Goal: Task Accomplishment & Management: Complete application form

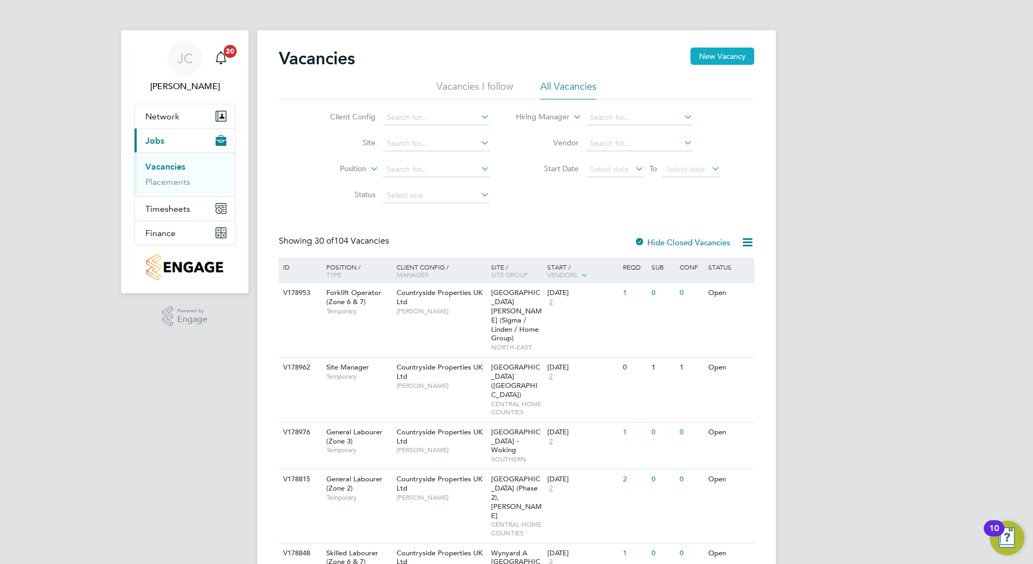
drag, startPoint x: 642, startPoint y: 33, endPoint x: 696, endPoint y: 50, distance: 56.8
click at [697, 50] on button "New Vacancy" at bounding box center [723, 56] width 64 height 17
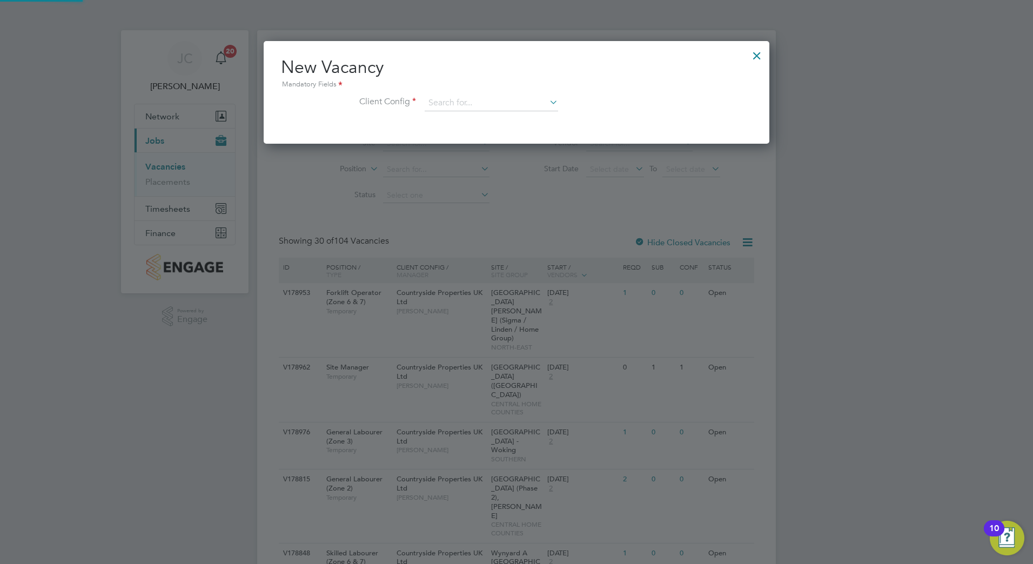
scroll to position [103, 506]
click at [462, 105] on input at bounding box center [492, 103] width 134 height 16
click at [556, 235] on li "Countryside Properties UK Ltd" at bounding box center [562, 236] width 277 height 15
type input "Countryside Properties UK Ltd"
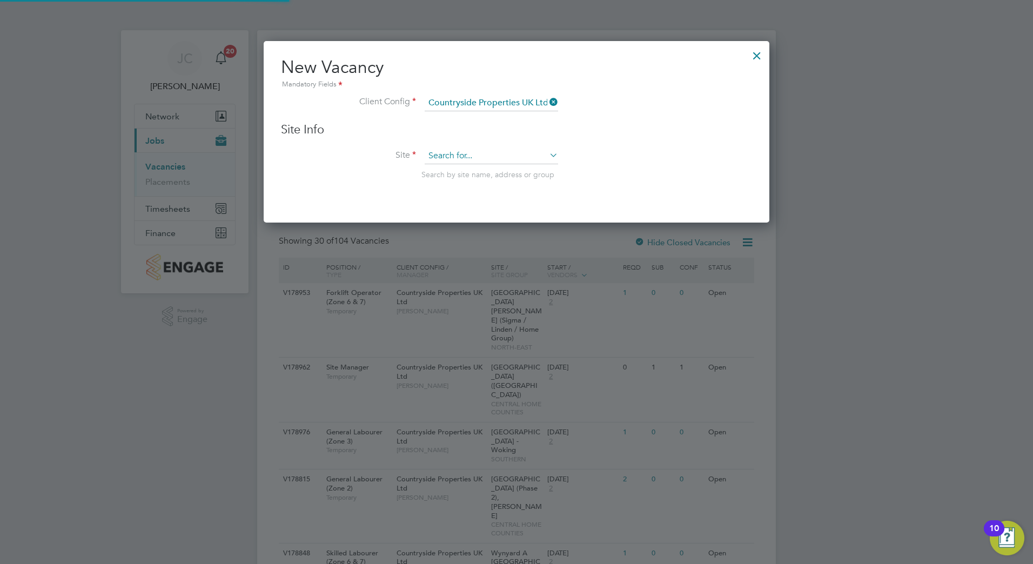
click at [437, 150] on input at bounding box center [492, 156] width 134 height 16
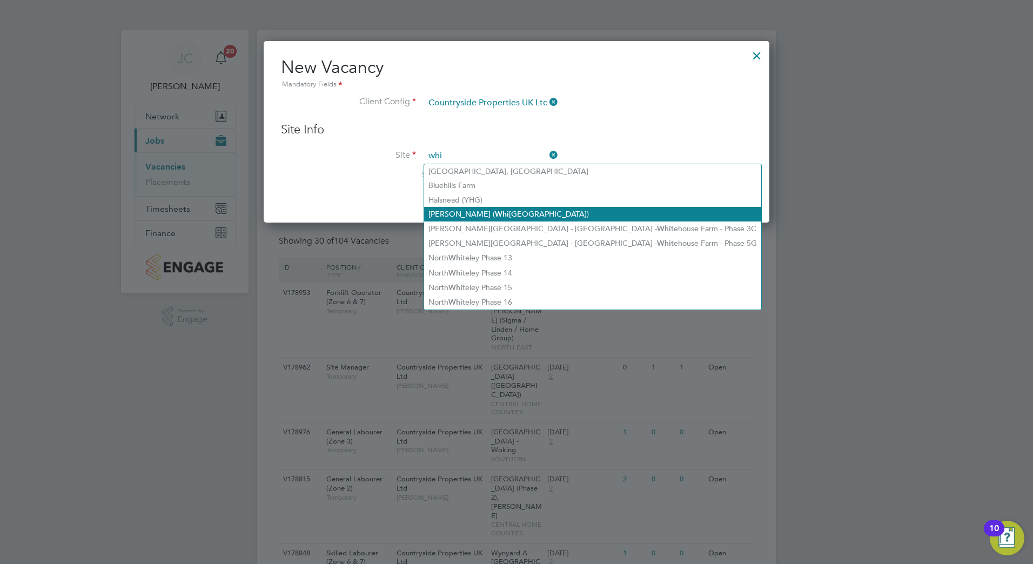
click at [522, 217] on li "[PERSON_NAME] ( [GEOGRAPHIC_DATA])" at bounding box center [592, 214] width 337 height 15
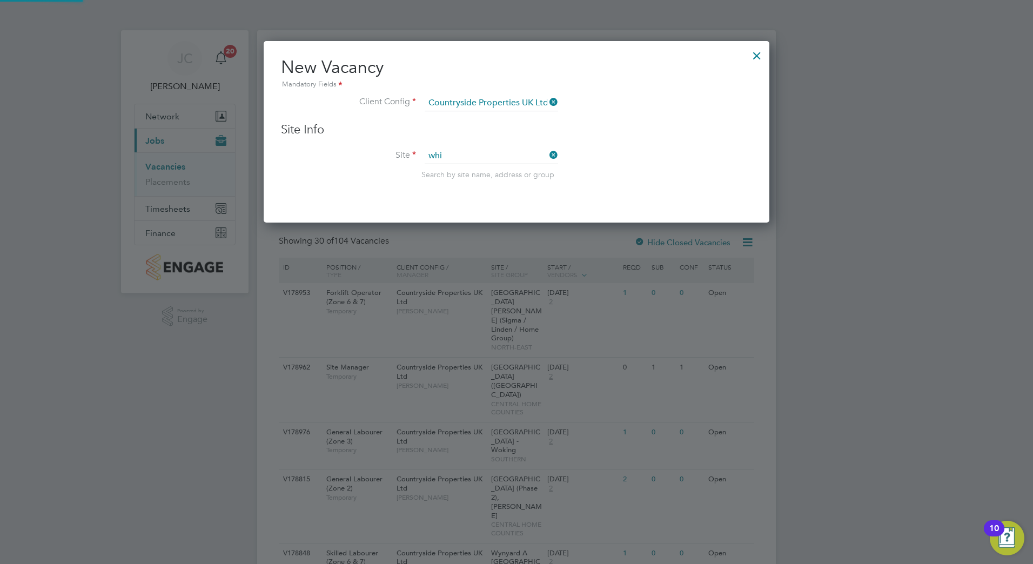
type input "[PERSON_NAME] ([PERSON_NAME][GEOGRAPHIC_DATA])"
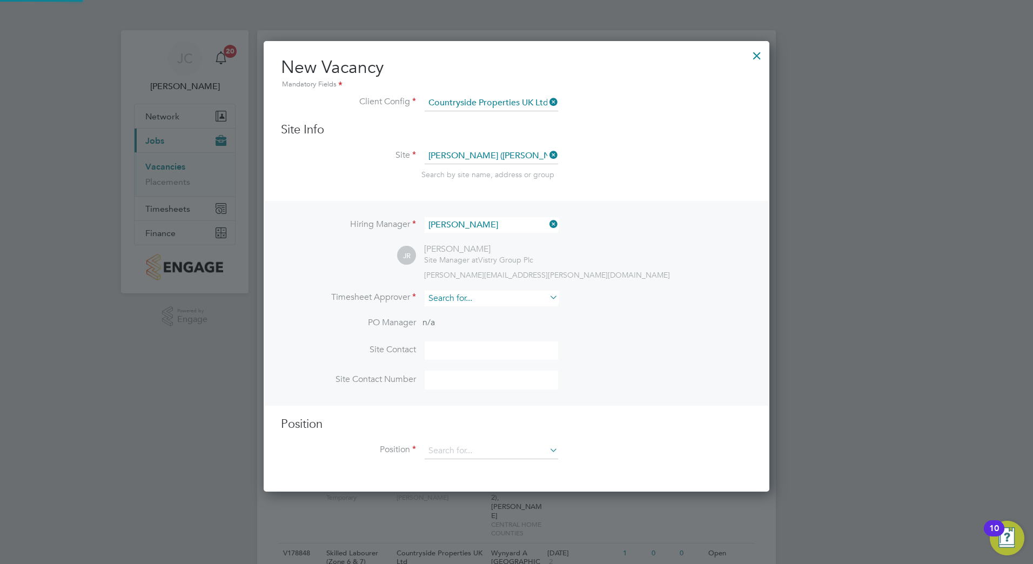
click at [484, 302] on input at bounding box center [492, 299] width 134 height 16
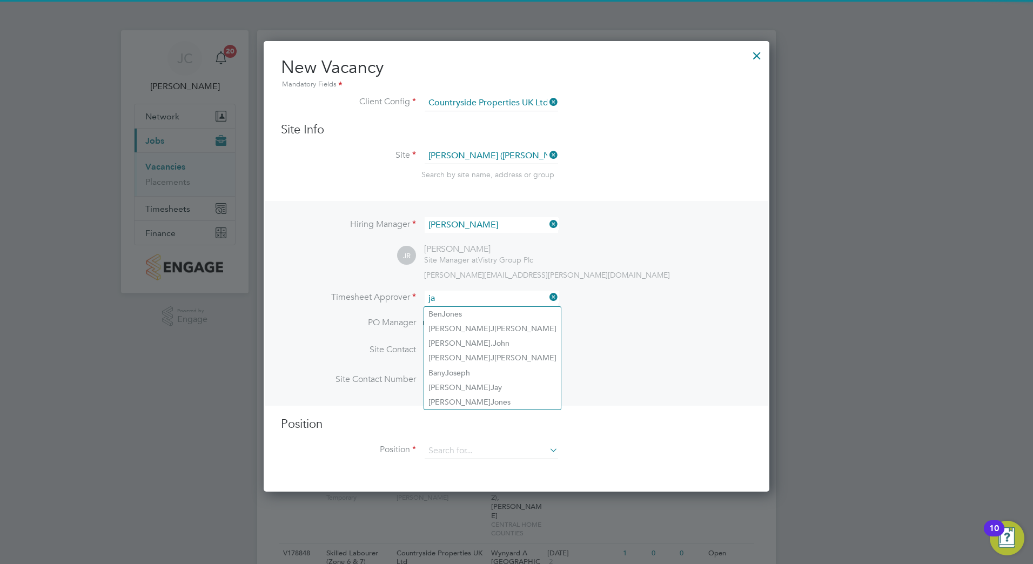
drag, startPoint x: 484, startPoint y: 302, endPoint x: 465, endPoint y: 302, distance: 18.9
click at [465, 302] on input "ja" at bounding box center [492, 299] width 134 height 16
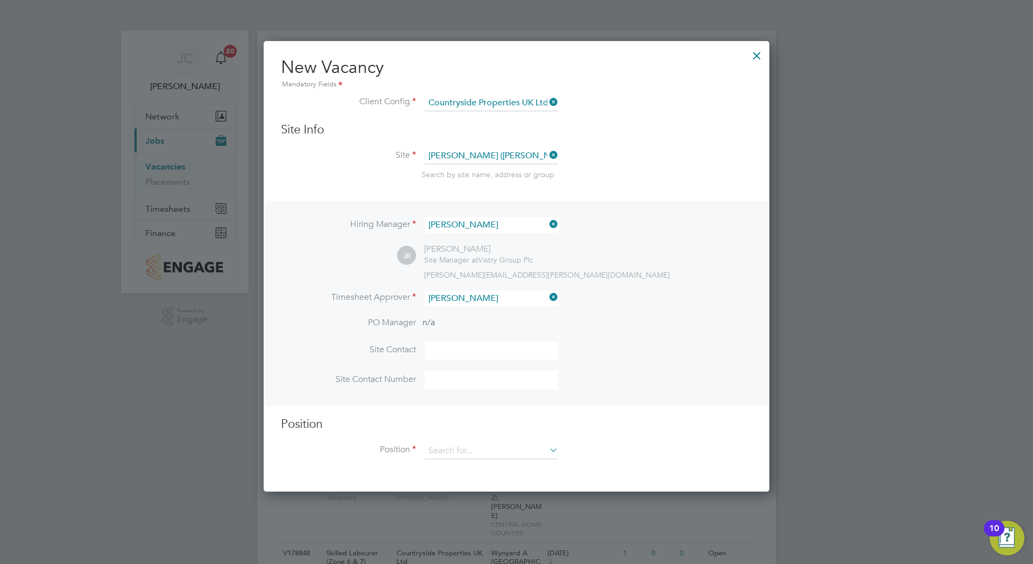
click at [486, 361] on li "[PERSON_NAME]" at bounding box center [496, 358] width 145 height 15
type input "[PERSON_NAME]"
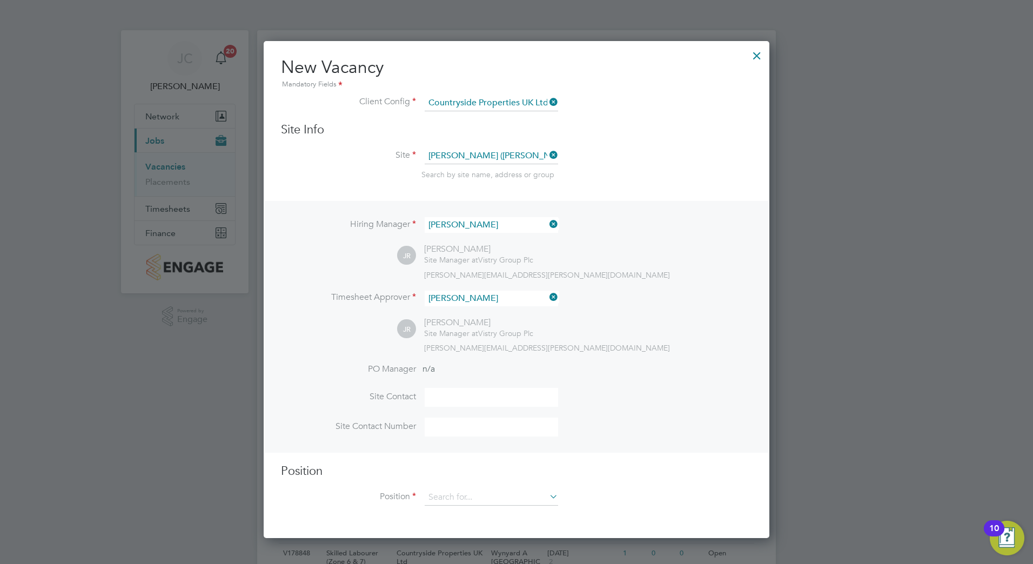
click at [446, 390] on input at bounding box center [492, 397] width 134 height 19
click at [602, 359] on div "Hiring Manager [PERSON_NAME] JR [PERSON_NAME] Site Manager at Vistry Group Plc …" at bounding box center [517, 326] width 504 height 251
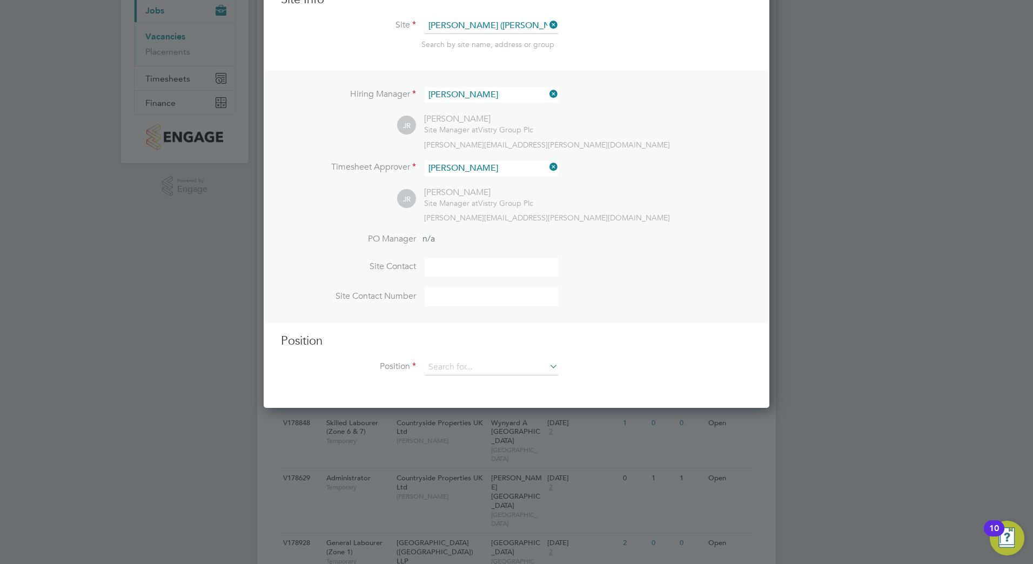
scroll to position [162, 0]
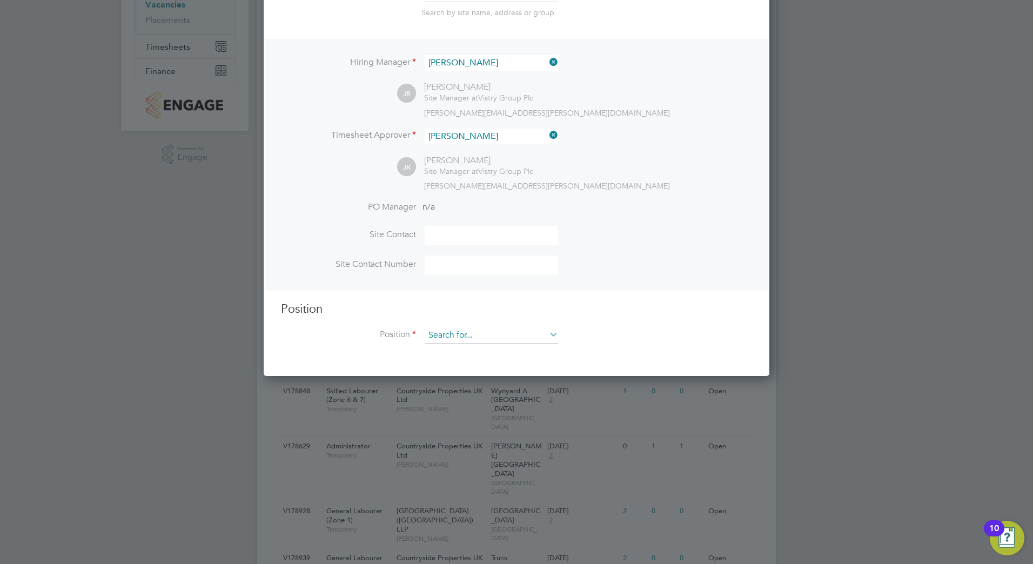
click at [479, 337] on input at bounding box center [492, 336] width 134 height 16
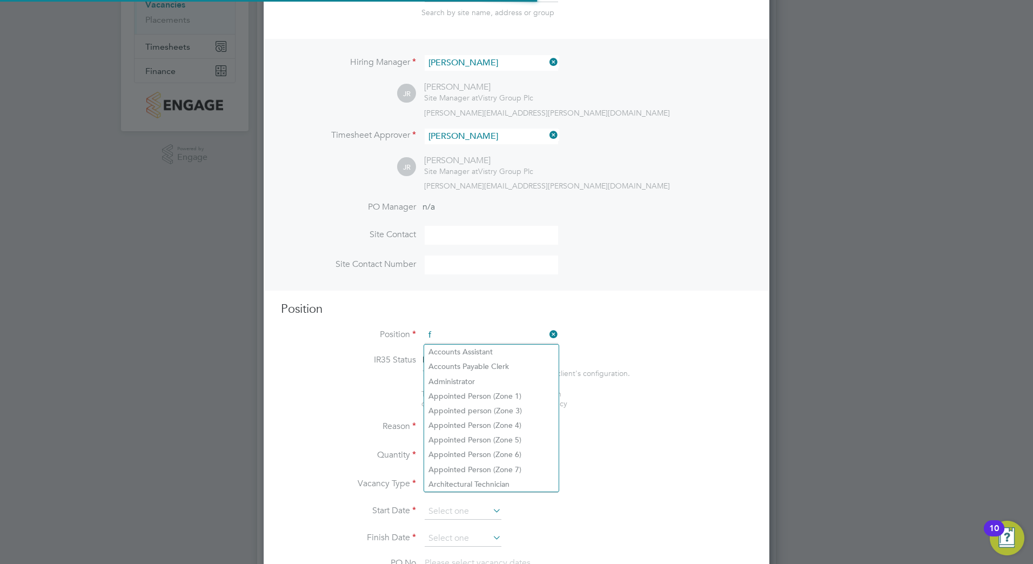
scroll to position [1558, 506]
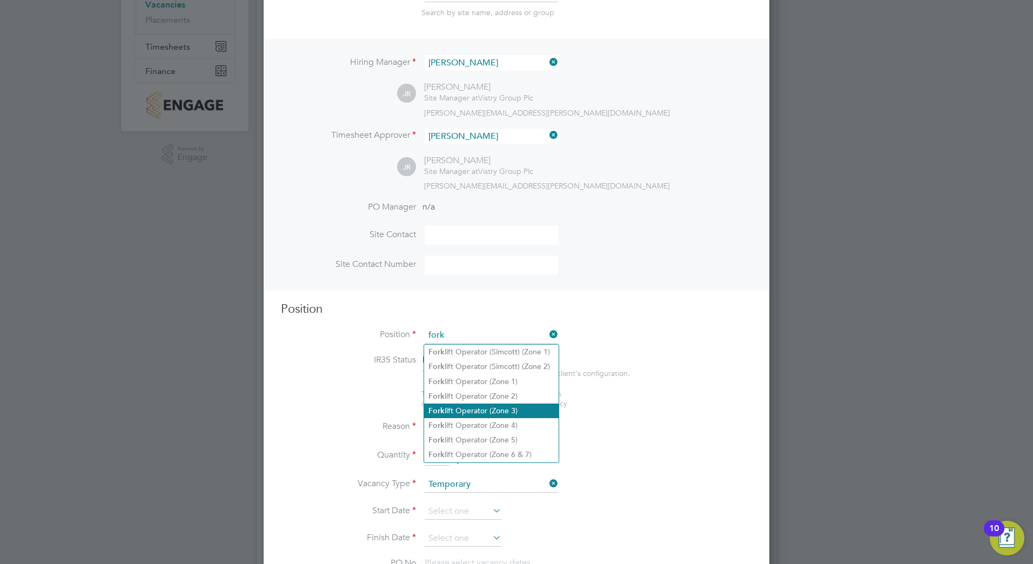
click at [518, 406] on li "Fork lift Operator (Zone 3)" at bounding box center [491, 411] width 135 height 15
type input "Forklift Operator (Zone 3)"
type textarea "• Operate construction machinery • Delivering large quantities of materials to …"
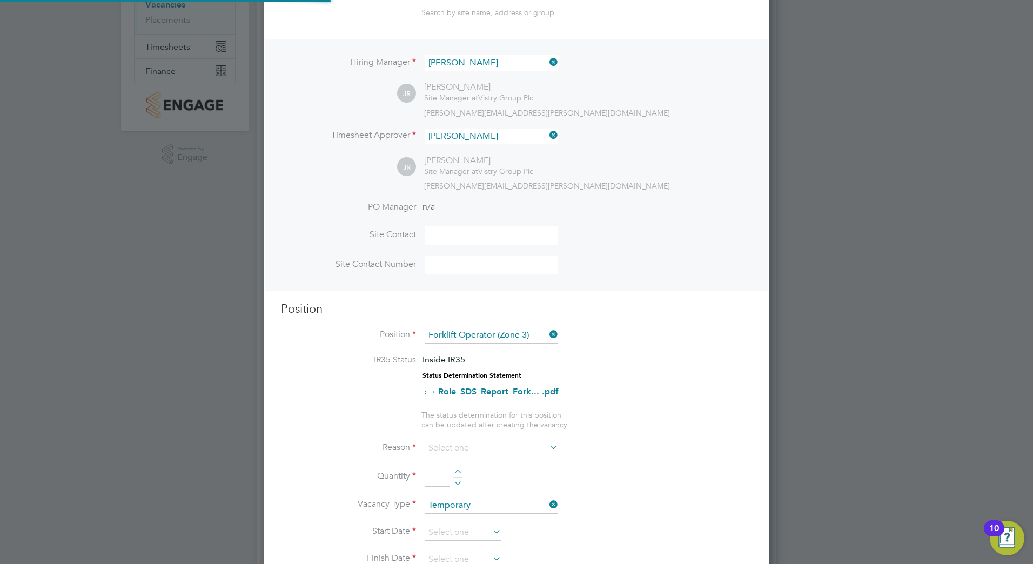
scroll to position [32, 57]
click at [478, 446] on input at bounding box center [492, 449] width 134 height 16
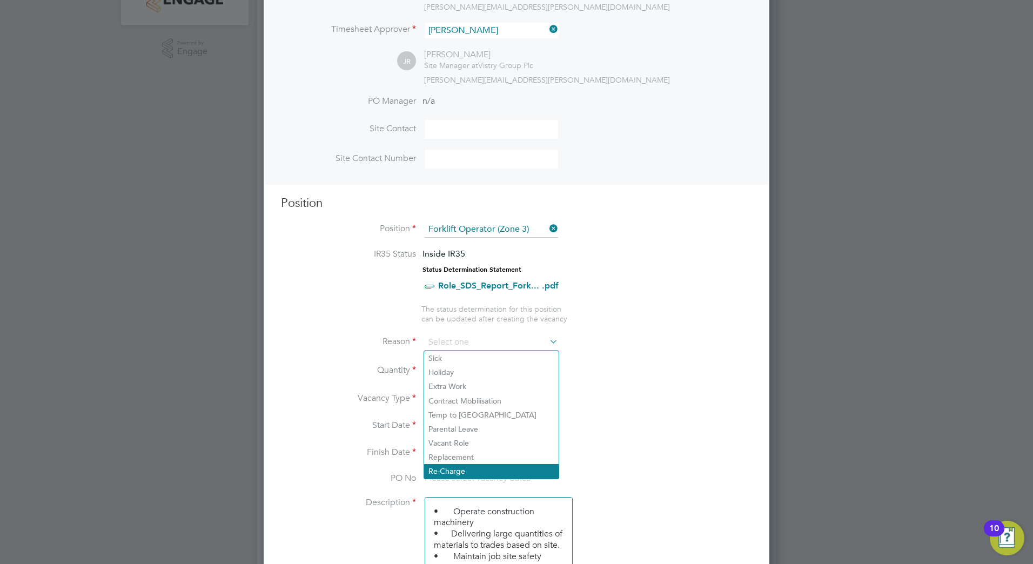
scroll to position [270, 0]
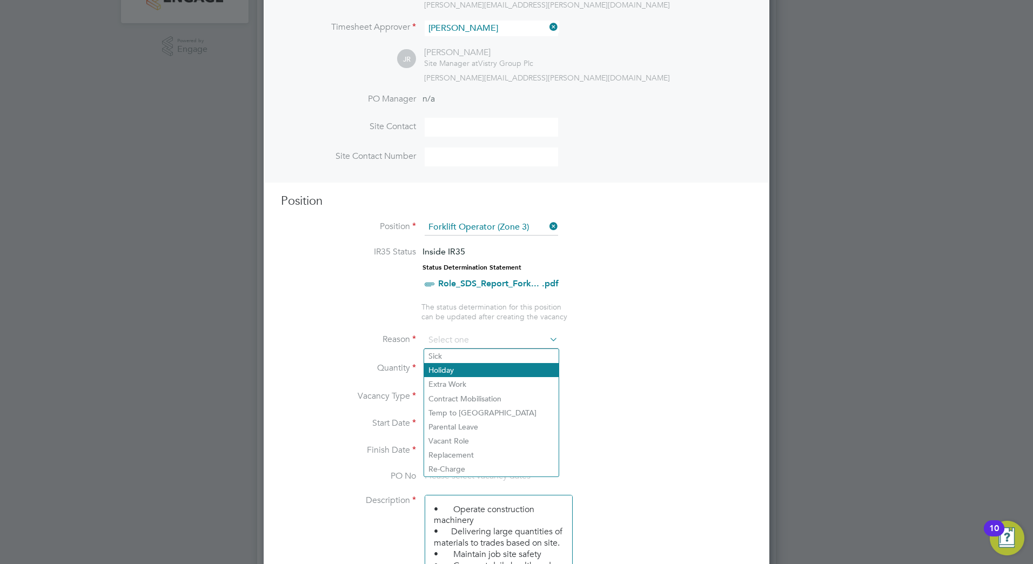
click at [473, 371] on li "Holiday" at bounding box center [491, 370] width 135 height 14
type input "Holiday"
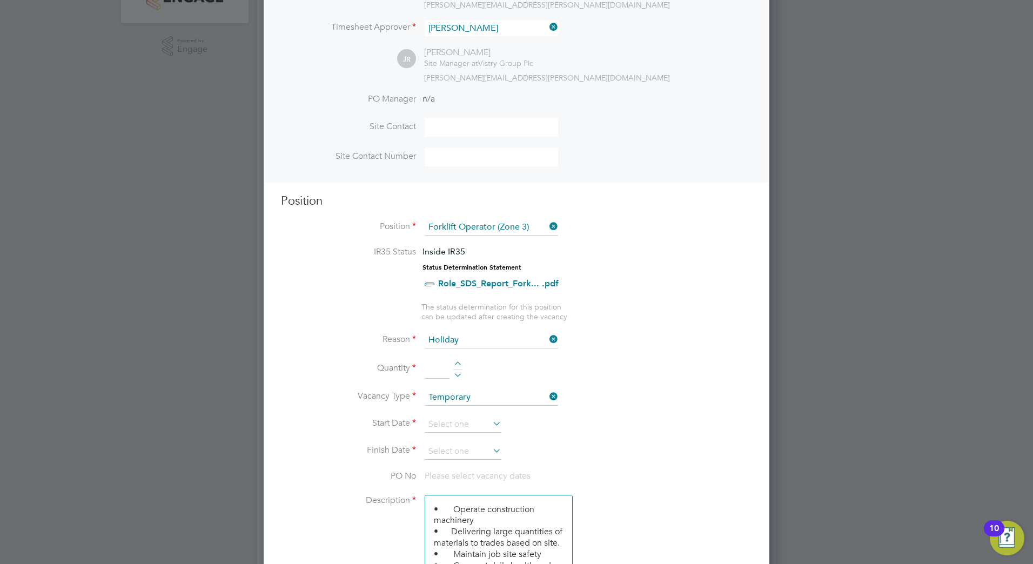
click at [453, 359] on li "Reason Holiday" at bounding box center [516, 345] width 471 height 27
click at [457, 361] on li "Quantity" at bounding box center [516, 374] width 471 height 30
click at [457, 363] on div at bounding box center [457, 366] width 9 height 8
type input "1"
click at [454, 429] on input at bounding box center [463, 425] width 77 height 16
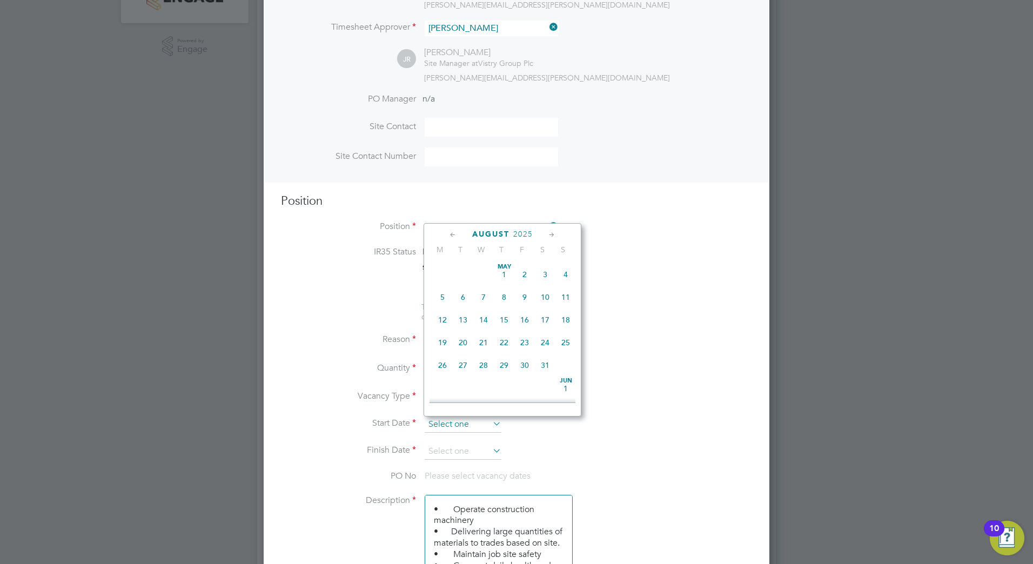
scroll to position [421, 0]
click at [438, 343] on span "[DATE]" at bounding box center [442, 332] width 21 height 21
type input "[DATE]"
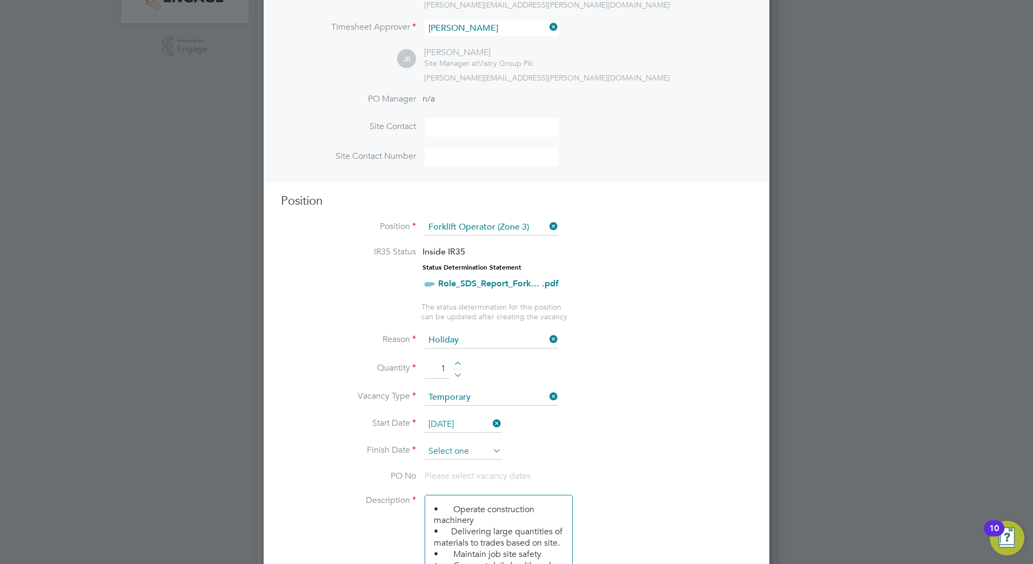
click at [446, 459] on input at bounding box center [463, 452] width 77 height 16
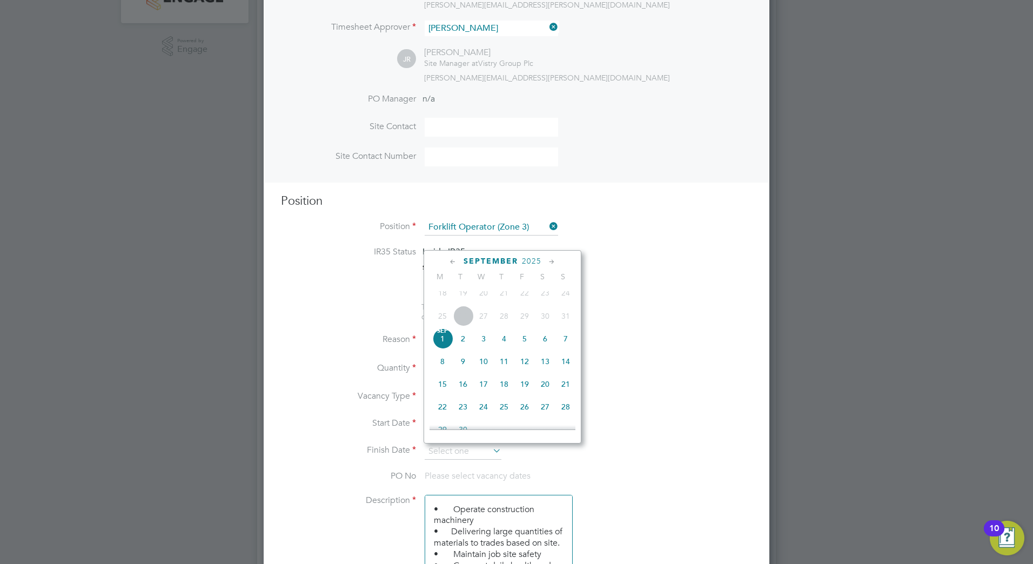
click at [524, 349] on span "5" at bounding box center [525, 339] width 21 height 21
type input "[DATE]"
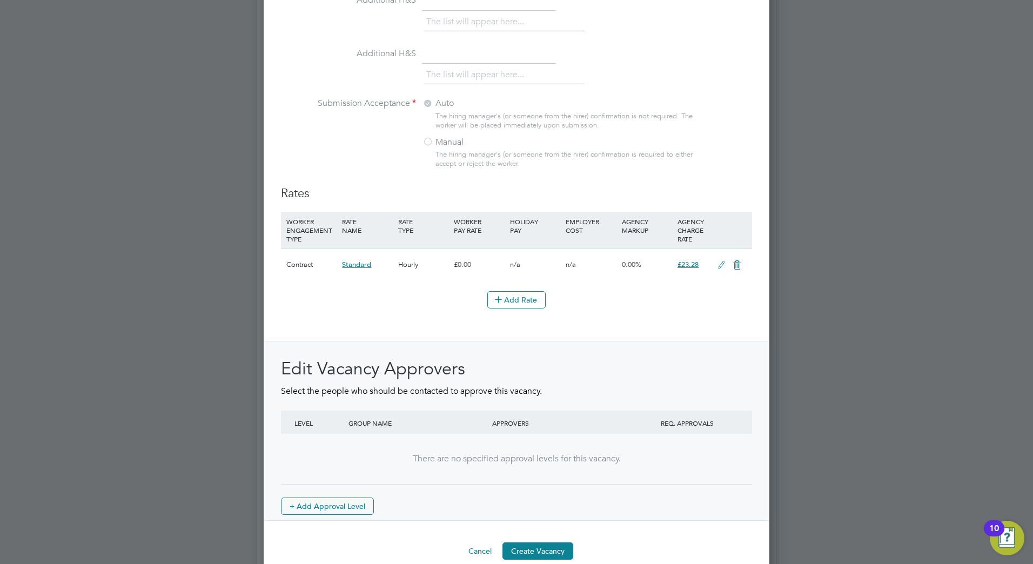
scroll to position [1130, 0]
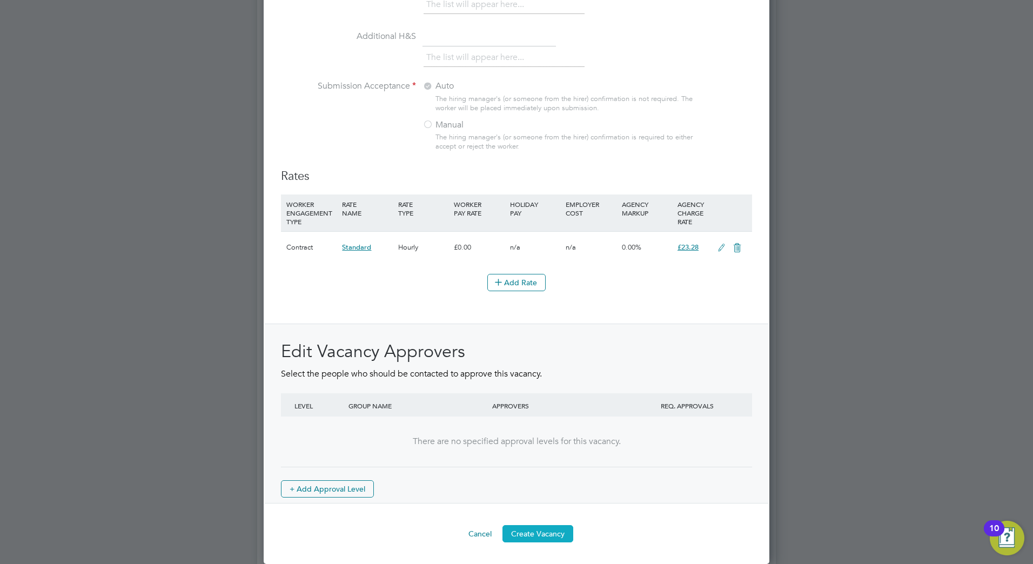
click at [548, 534] on button "Create Vacancy" at bounding box center [538, 533] width 71 height 17
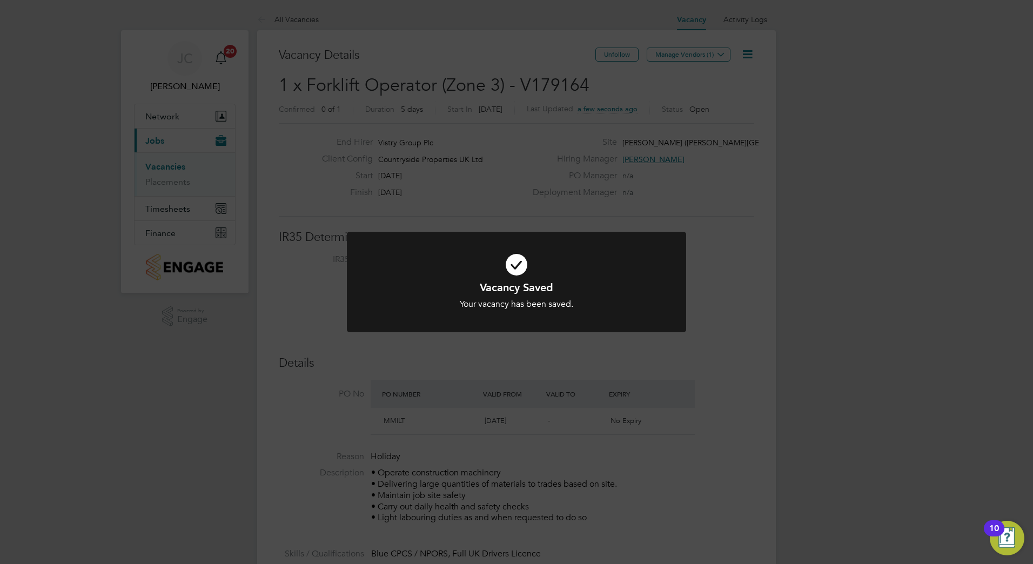
click at [585, 287] on h1 "Vacancy Saved" at bounding box center [516, 288] width 281 height 14
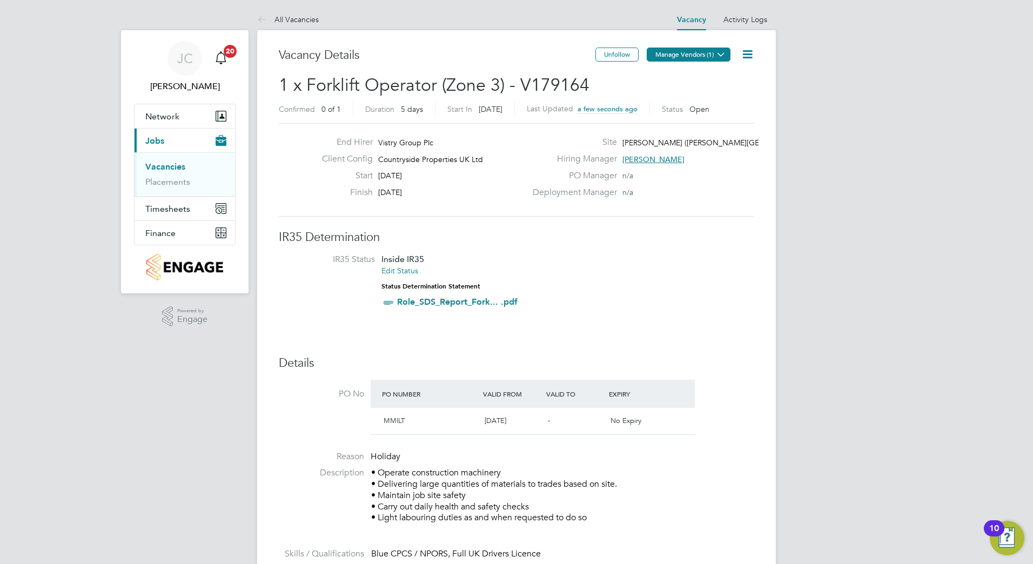
click at [697, 50] on button "Manage Vendors (1)" at bounding box center [689, 55] width 84 height 14
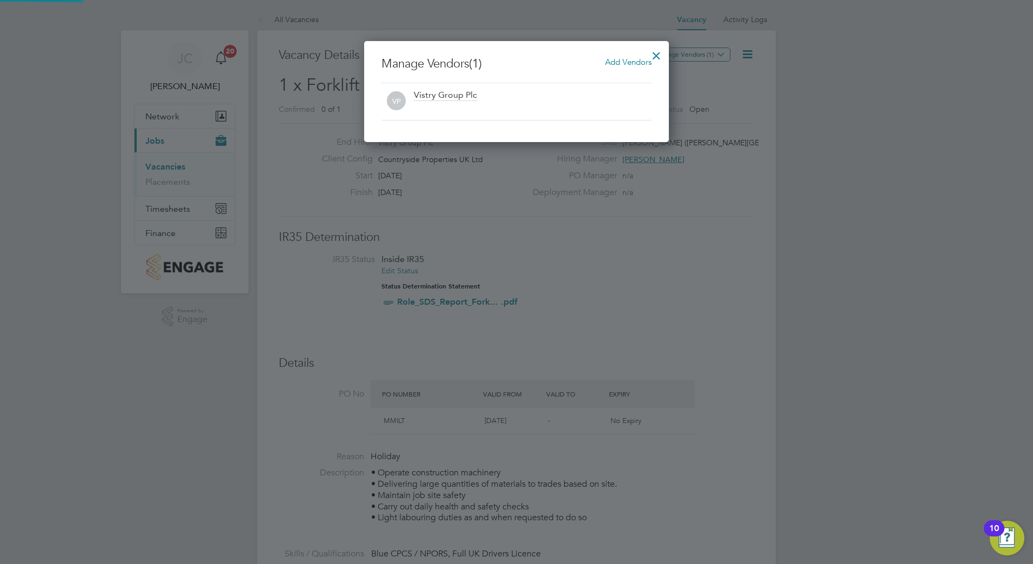
click at [631, 62] on span "Add Vendors" at bounding box center [628, 62] width 46 height 10
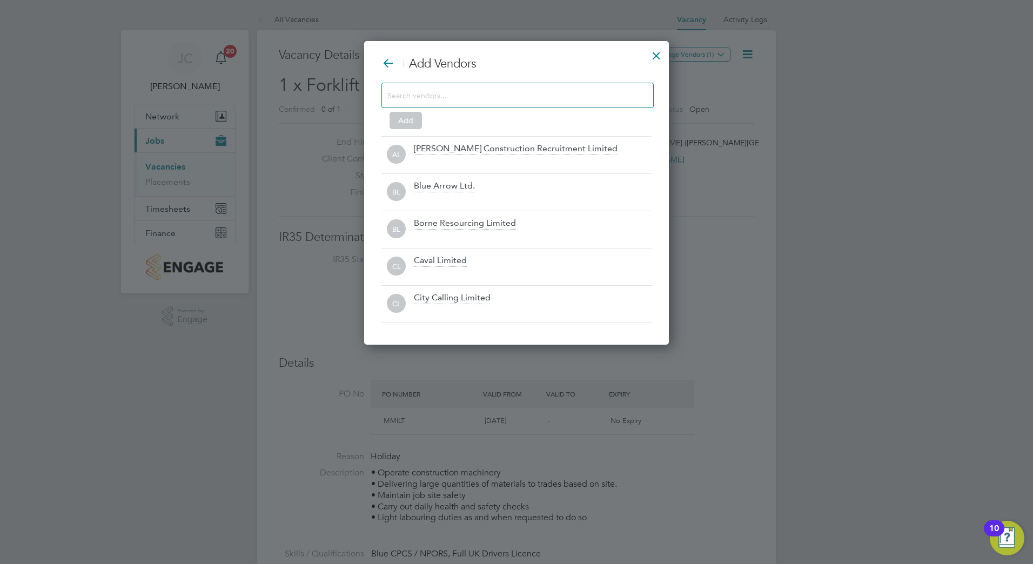
click at [573, 103] on div at bounding box center [518, 95] width 272 height 25
click at [573, 98] on input at bounding box center [509, 95] width 243 height 14
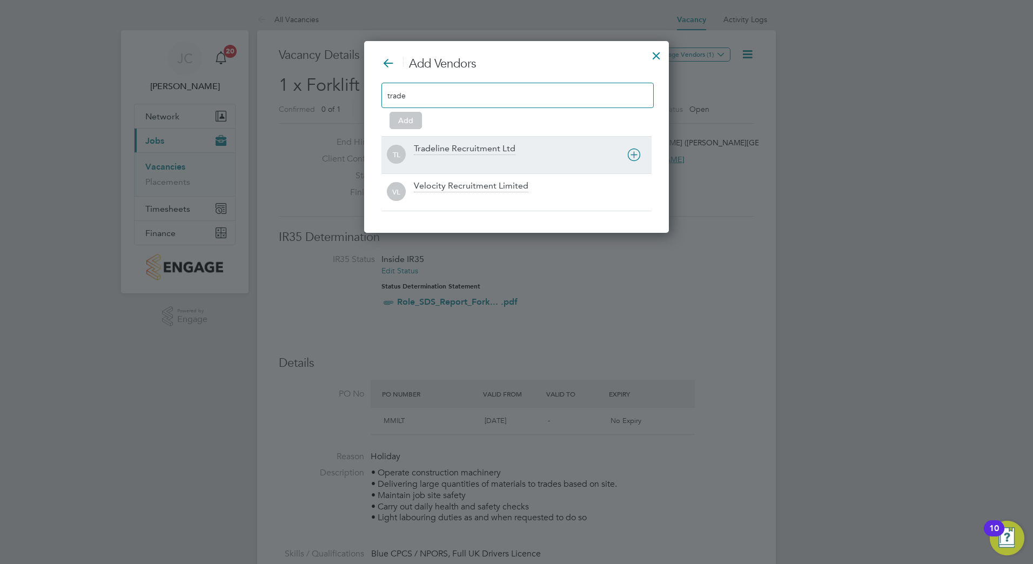
type input "trade"
click at [497, 141] on div "TL Tradeline Recruitment Ltd" at bounding box center [517, 154] width 270 height 37
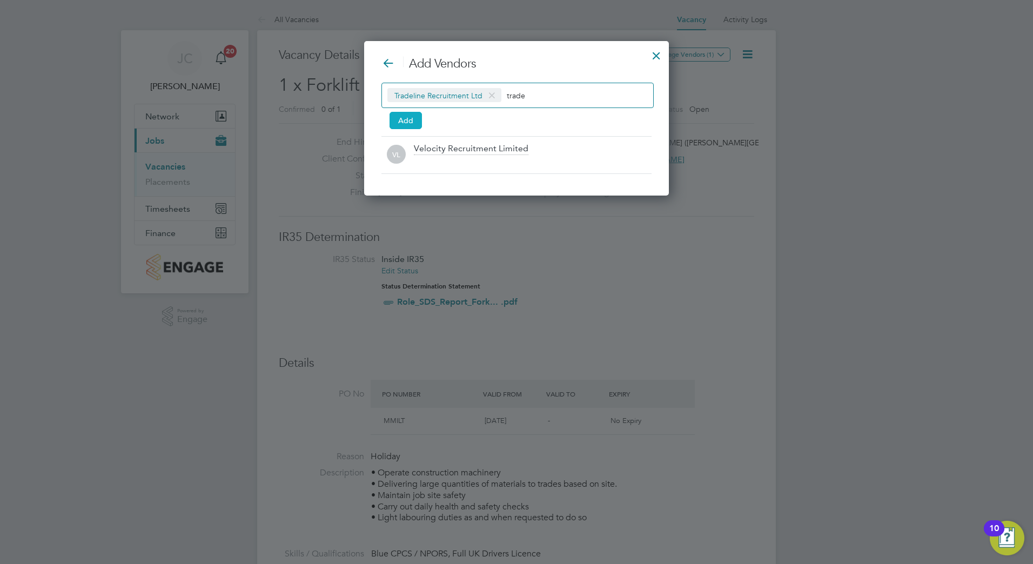
click at [406, 117] on button "Add" at bounding box center [406, 120] width 32 height 17
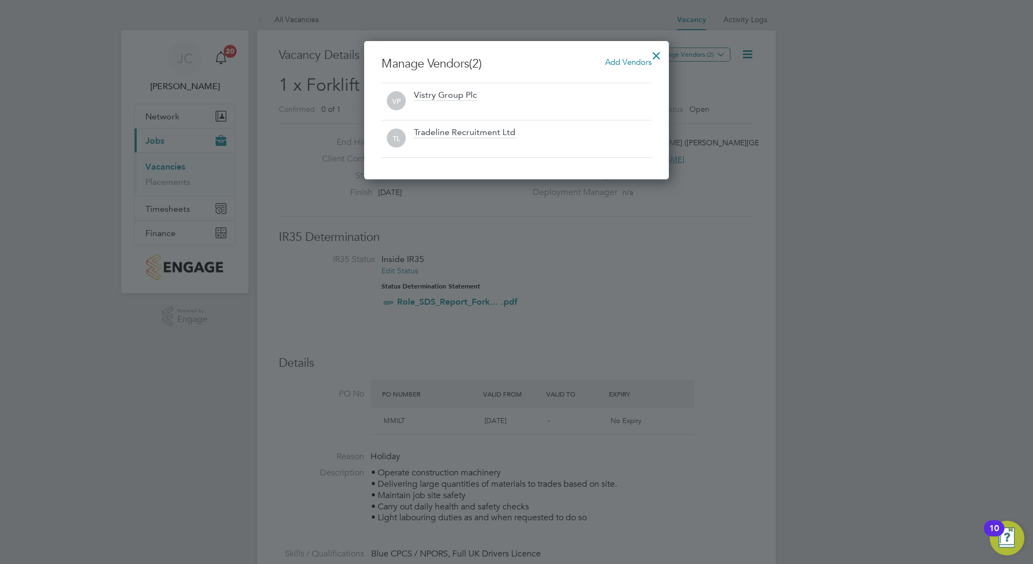
click at [657, 53] on div at bounding box center [656, 52] width 19 height 19
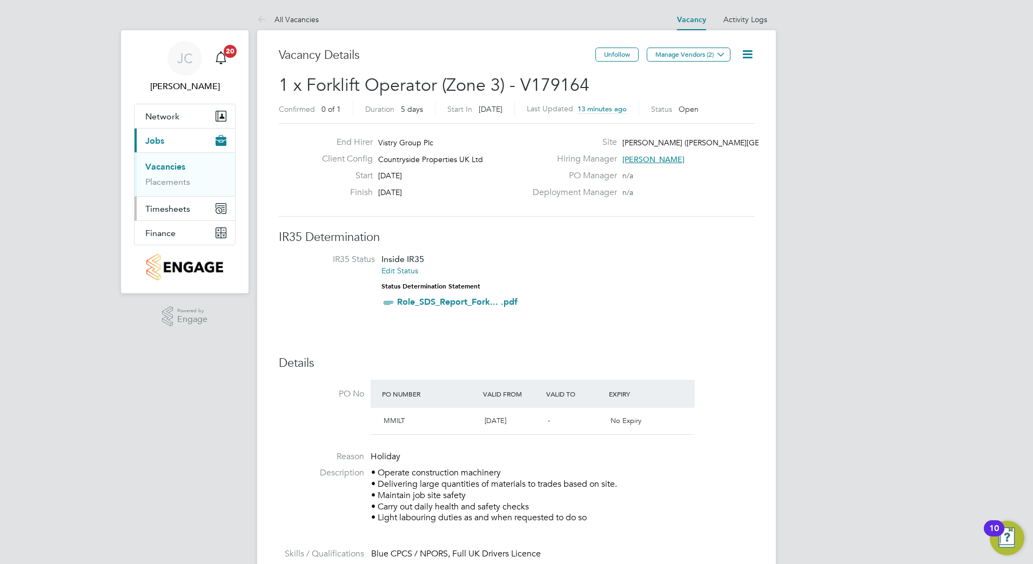
click at [176, 211] on span "Timesheets" at bounding box center [167, 209] width 45 height 10
click at [172, 198] on li "Timesheets" at bounding box center [185, 193] width 81 height 15
click at [172, 194] on link "Timesheets" at bounding box center [167, 191] width 45 height 10
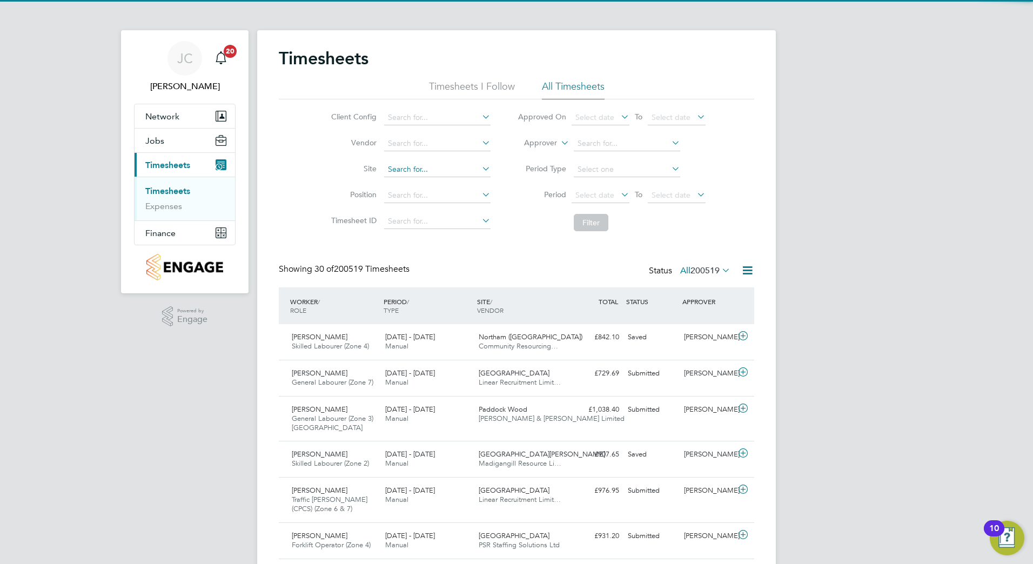
scroll to position [36, 94]
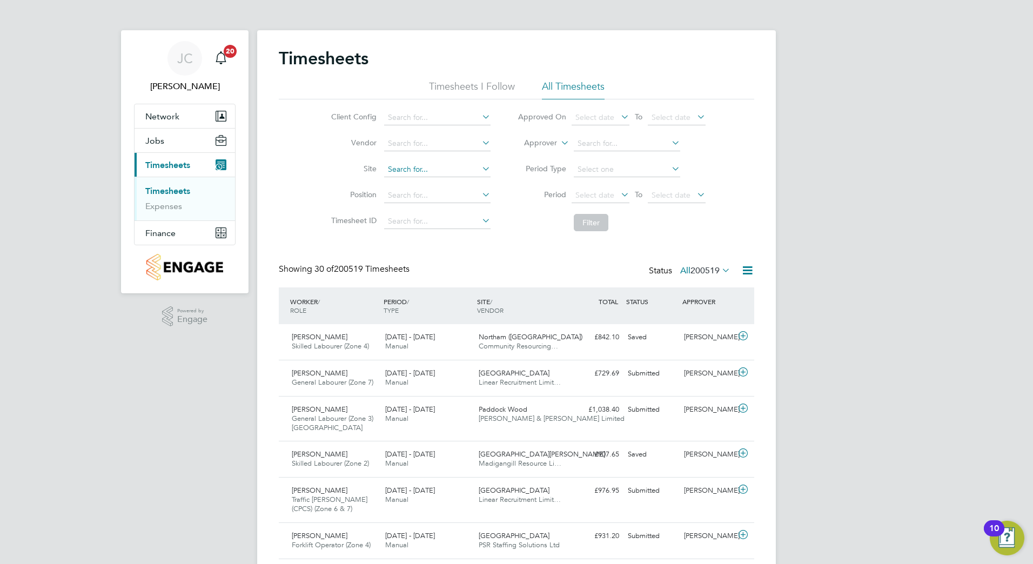
click at [394, 174] on input at bounding box center [437, 169] width 106 height 15
click at [419, 182] on li "[PERSON_NAME] Keynes Phase DP6" at bounding box center [476, 184] width 186 height 15
type input "[PERSON_NAME] Keynes Phase DP6"
click at [593, 222] on button "Filter" at bounding box center [591, 222] width 35 height 17
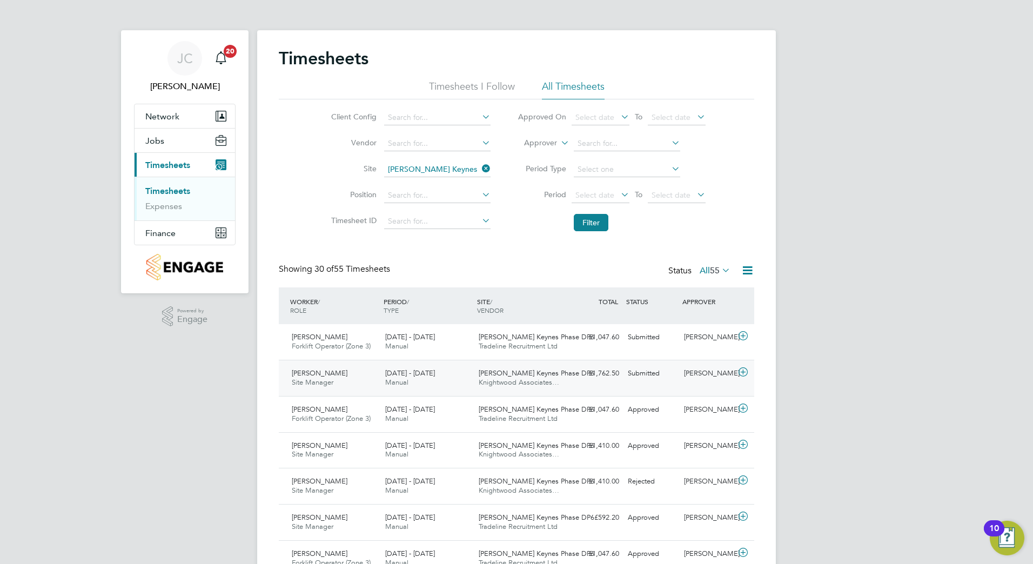
click at [681, 382] on div "[PERSON_NAME]" at bounding box center [708, 374] width 56 height 18
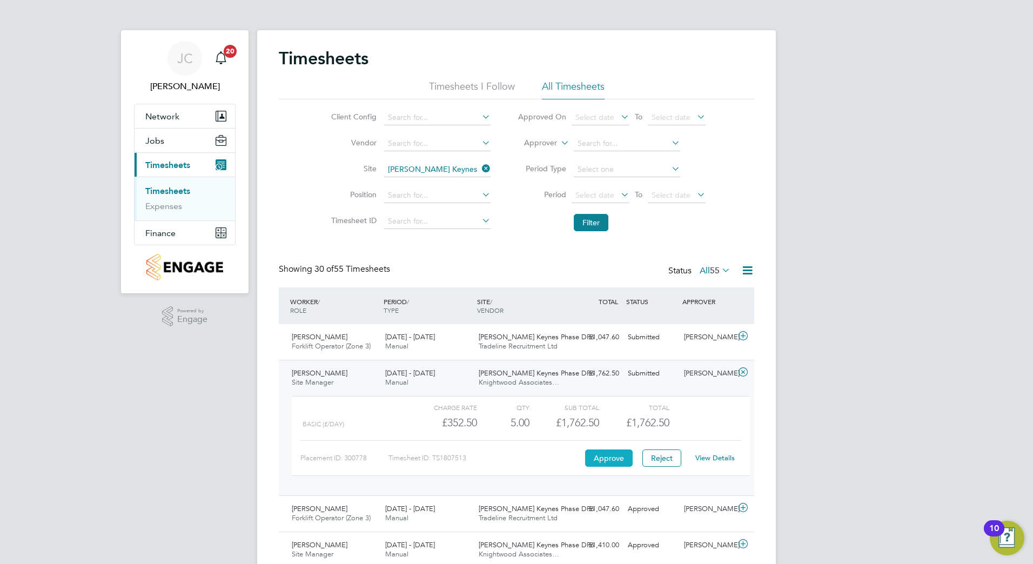
click at [605, 460] on button "Approve" at bounding box center [609, 458] width 48 height 17
click at [480, 168] on icon at bounding box center [480, 168] width 0 height 15
click at [449, 172] on input at bounding box center [437, 169] width 106 height 15
click at [440, 215] on li "Overs tone Leys" at bounding box center [579, 222] width 392 height 15
type input "Overstone Leys"
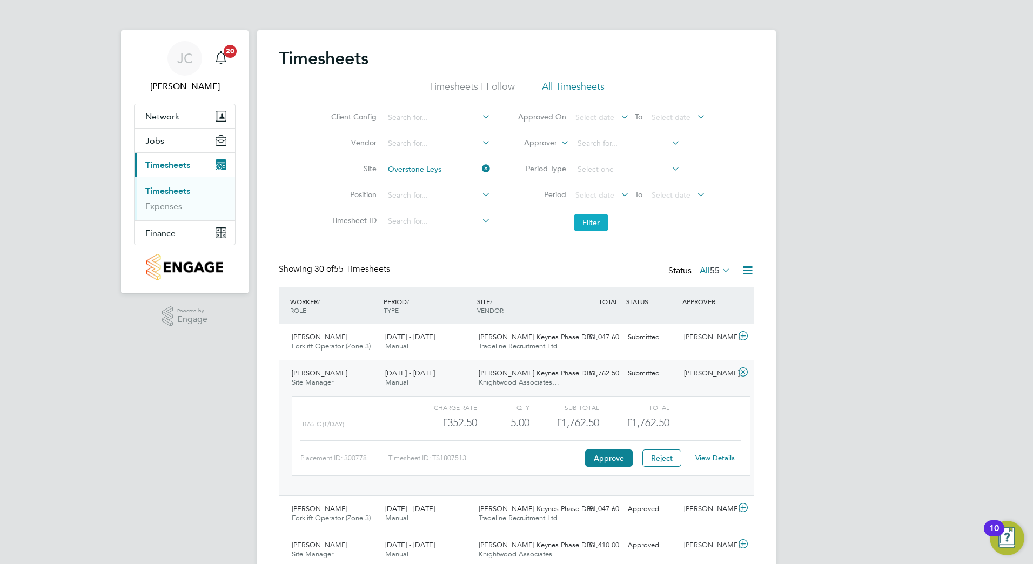
click at [595, 230] on button "Filter" at bounding box center [591, 222] width 35 height 17
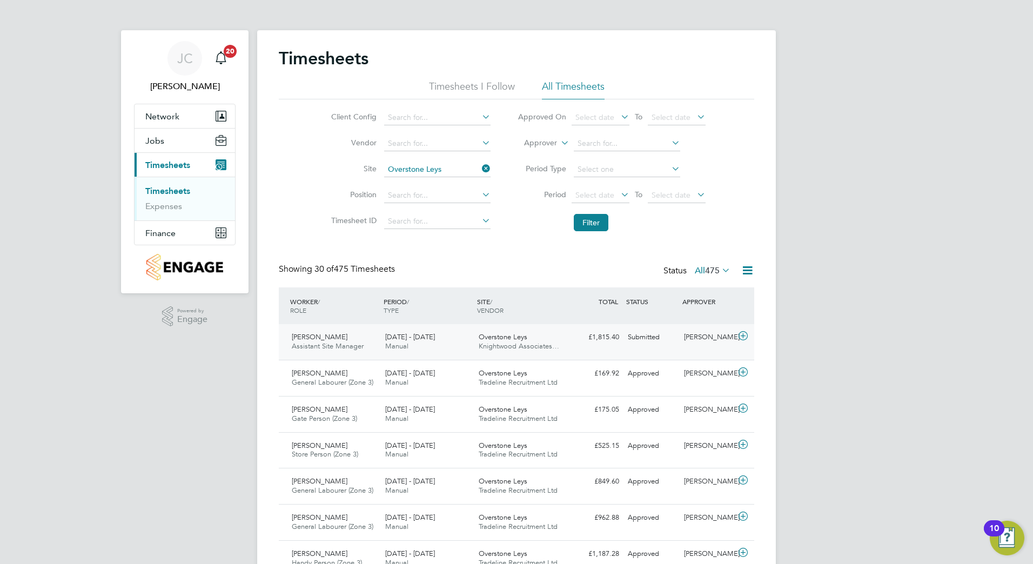
click at [664, 345] on div "Submitted" at bounding box center [652, 338] width 56 height 18
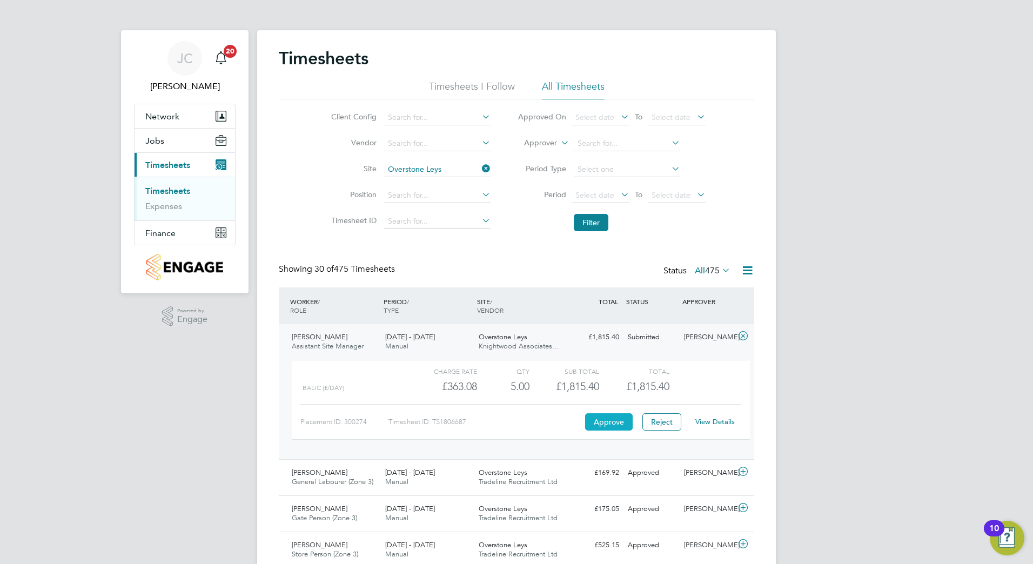
click at [606, 415] on button "Approve" at bounding box center [609, 422] width 48 height 17
click at [569, 184] on ul "Approved On Select date To Select date Approver Period Type Period Select date …" at bounding box center [611, 171] width 215 height 132
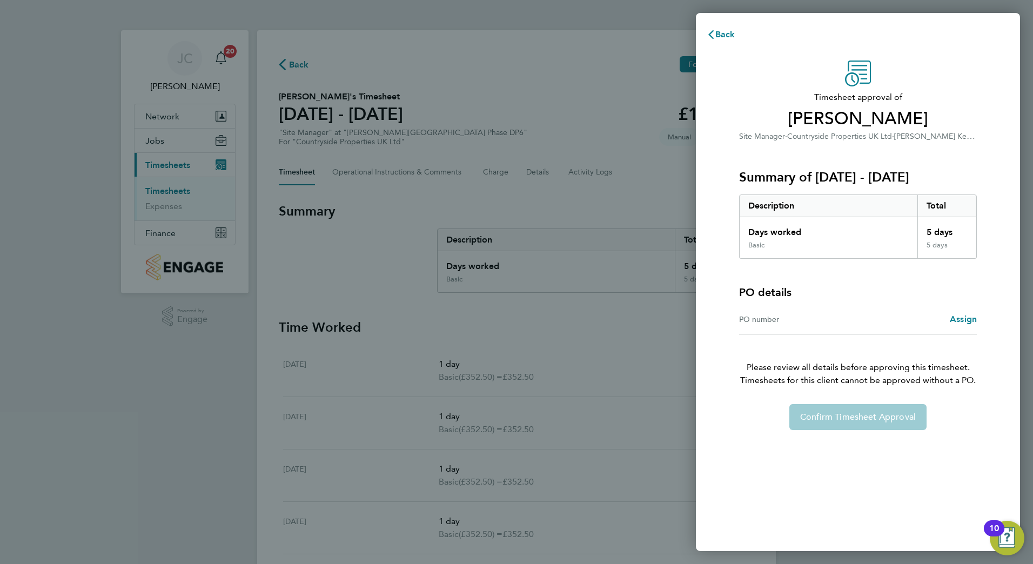
click at [858, 404] on div "Timesheet approval of Oleg Krivonossov Site Manager · Countryside Properties UK…" at bounding box center [858, 246] width 264 height 370
click at [858, 415] on div "Confirm Timesheet Approval" at bounding box center [858, 417] width 264 height 26
click at [951, 316] on span "Assign" at bounding box center [963, 319] width 27 height 10
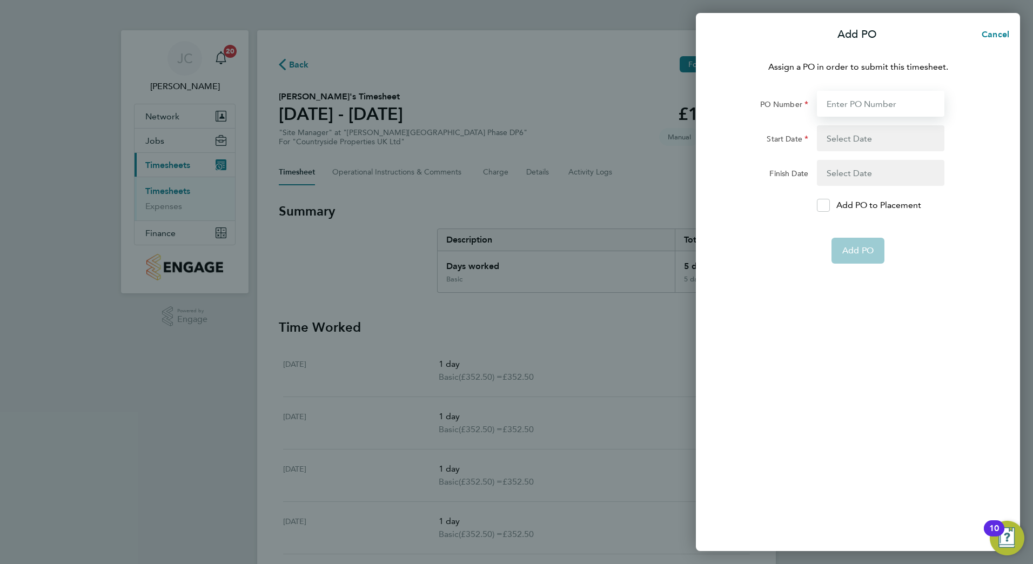
click at [830, 103] on input "PO Number" at bounding box center [881, 104] width 128 height 26
type input "S-MMILT/03984"
type input "04 Aug 25"
type input "31 Oct 25"
type input "11 Aug 25"
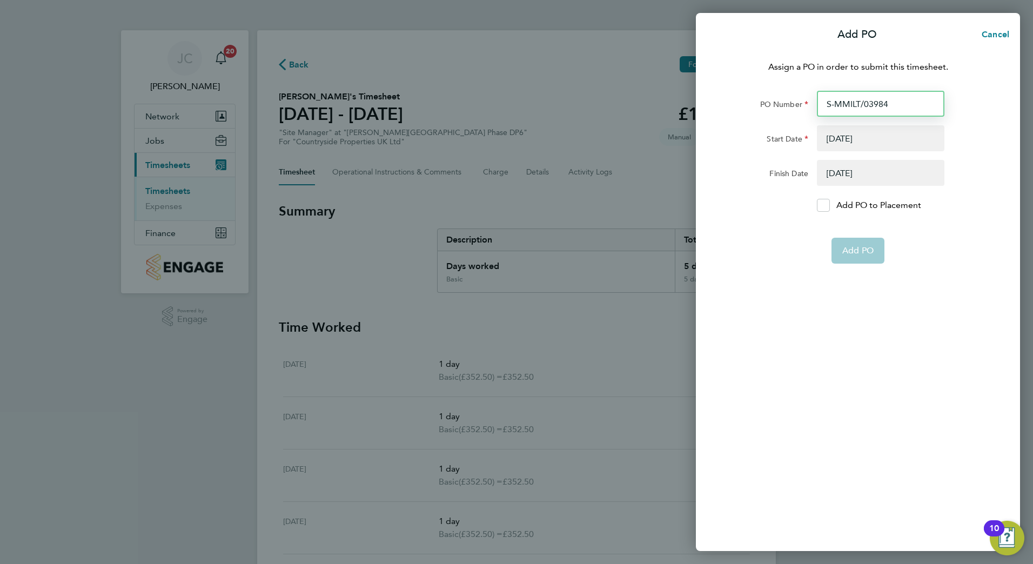
type input "17 Aug 25"
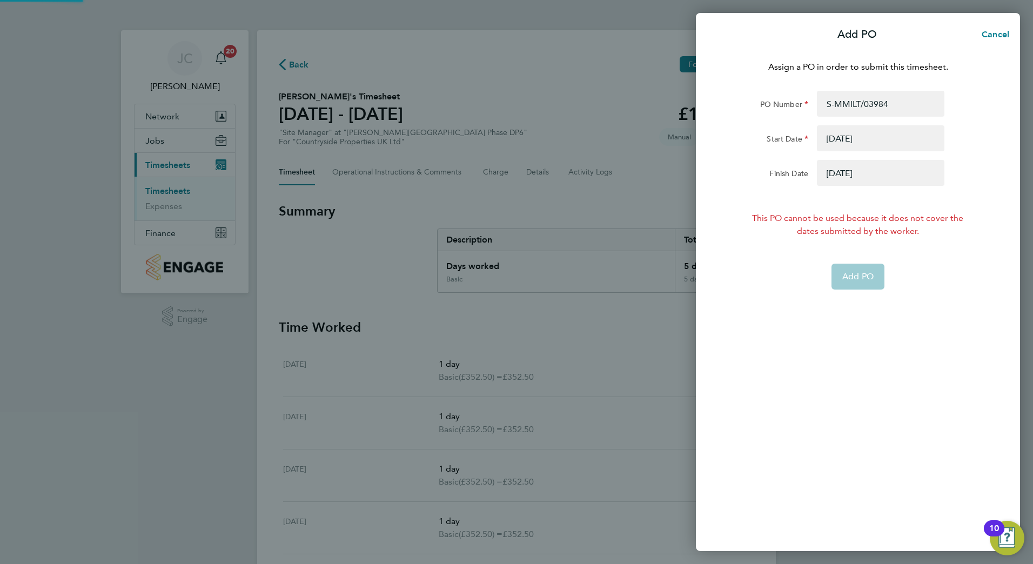
click at [864, 139] on button "button" at bounding box center [881, 138] width 128 height 26
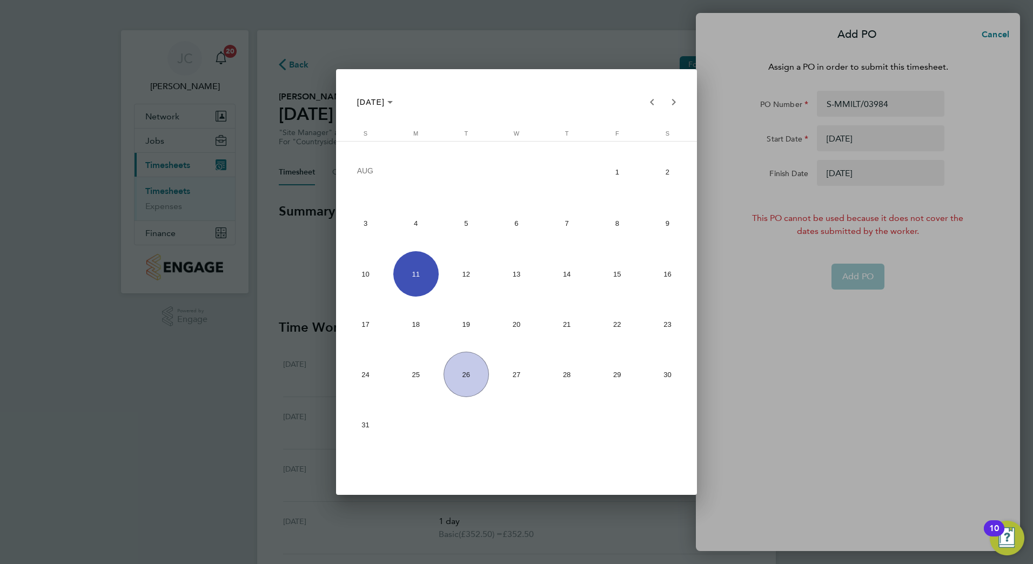
click at [412, 322] on span "18" at bounding box center [416, 324] width 45 height 45
type input "18 Aug 25"
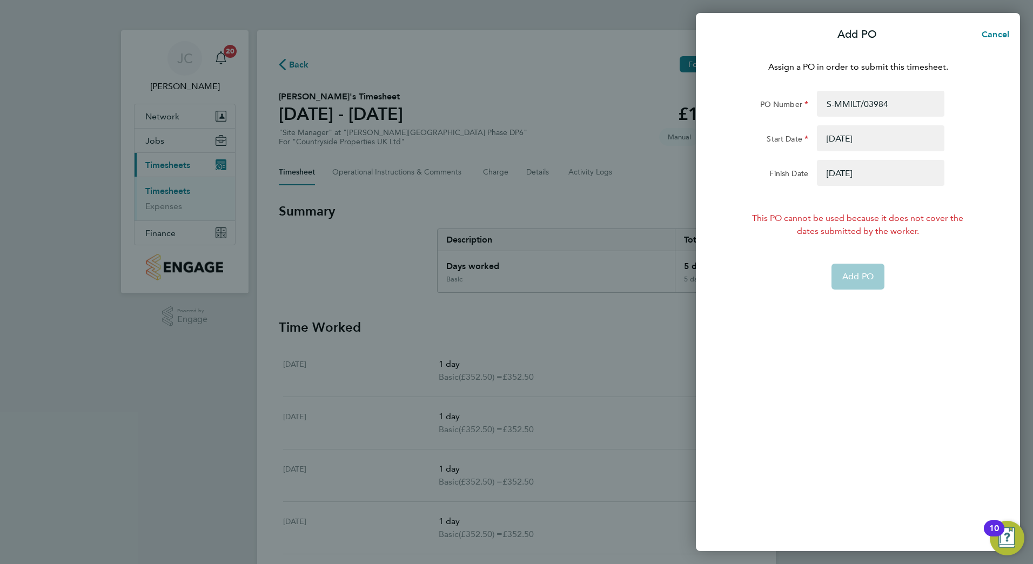
click at [836, 173] on button "button" at bounding box center [881, 173] width 128 height 26
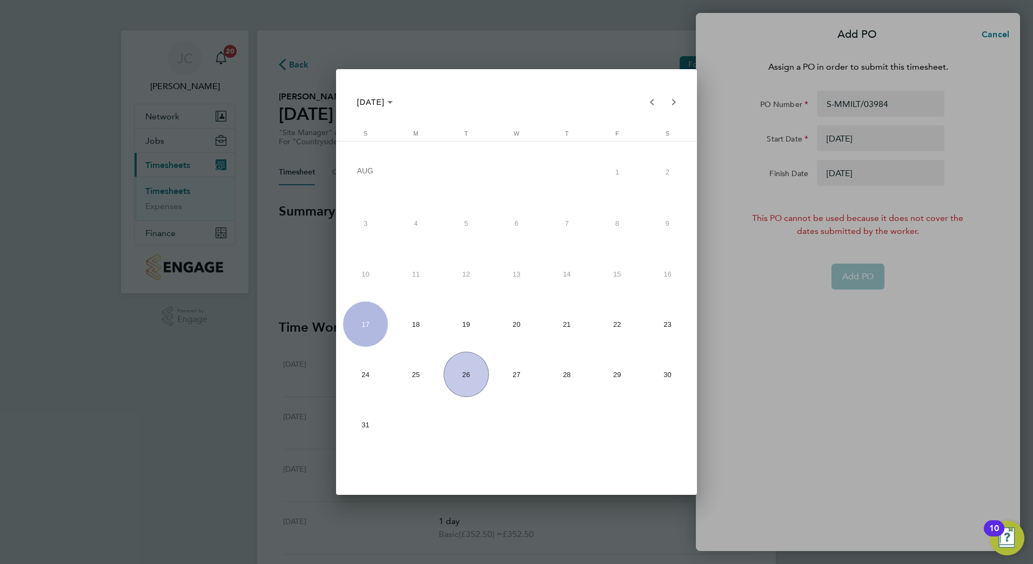
click at [374, 378] on span "24" at bounding box center [365, 374] width 45 height 45
type input "24 Aug 25"
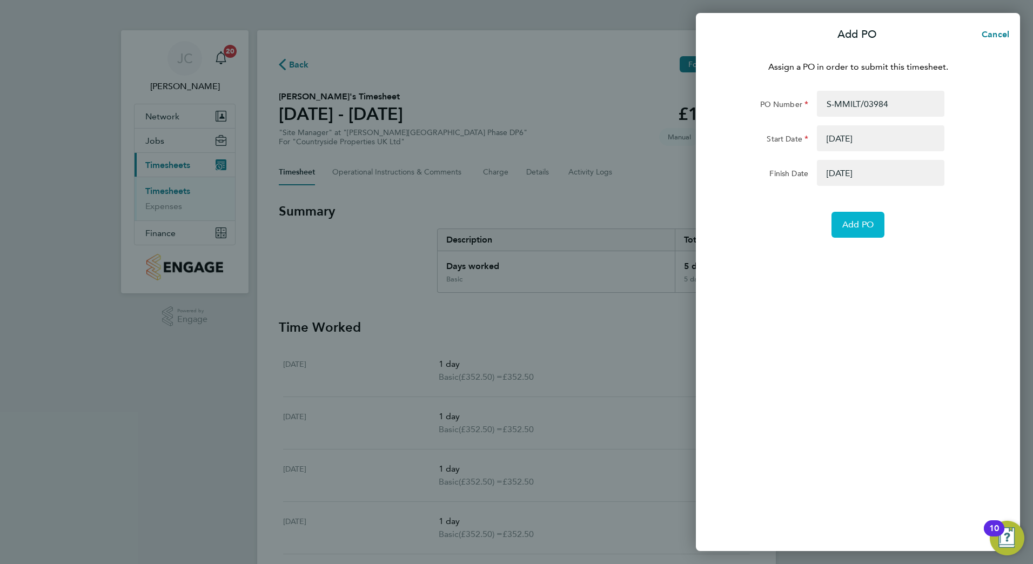
click at [857, 231] on button "Add PO" at bounding box center [858, 225] width 53 height 26
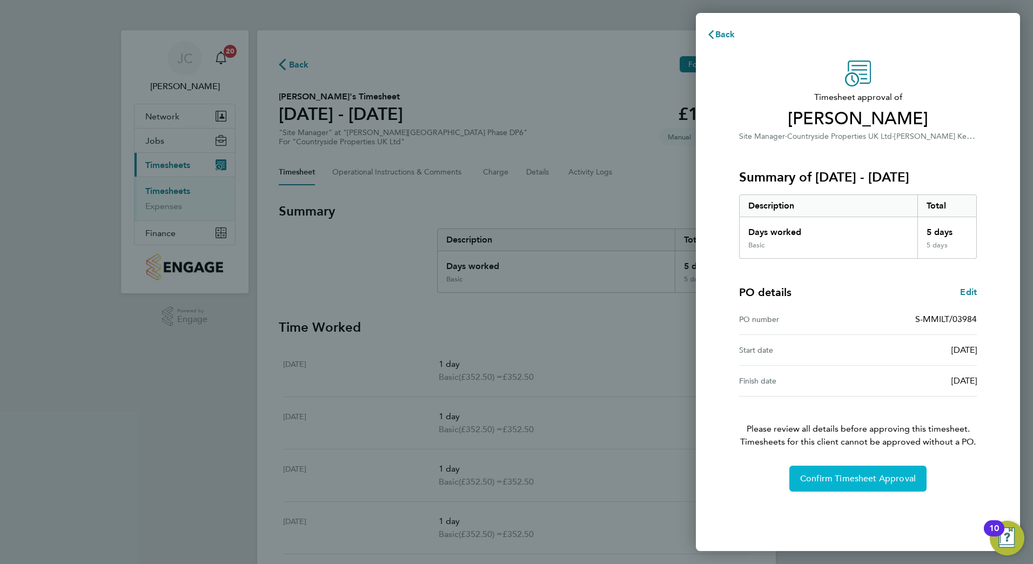
click at [897, 476] on span "Confirm Timesheet Approval" at bounding box center [859, 478] width 116 height 11
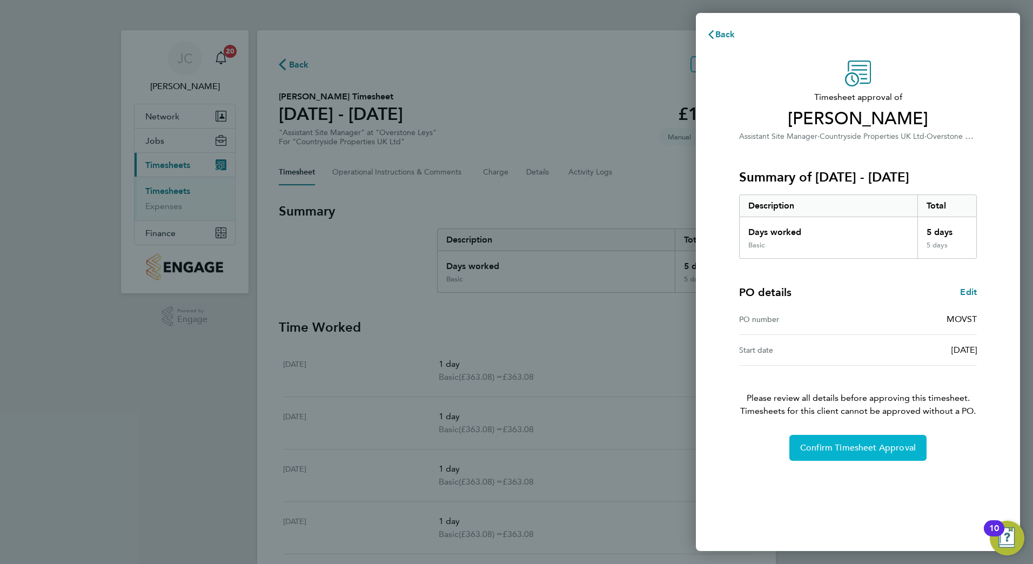
click at [877, 450] on span "Confirm Timesheet Approval" at bounding box center [859, 448] width 116 height 11
